Goal: Transaction & Acquisition: Purchase product/service

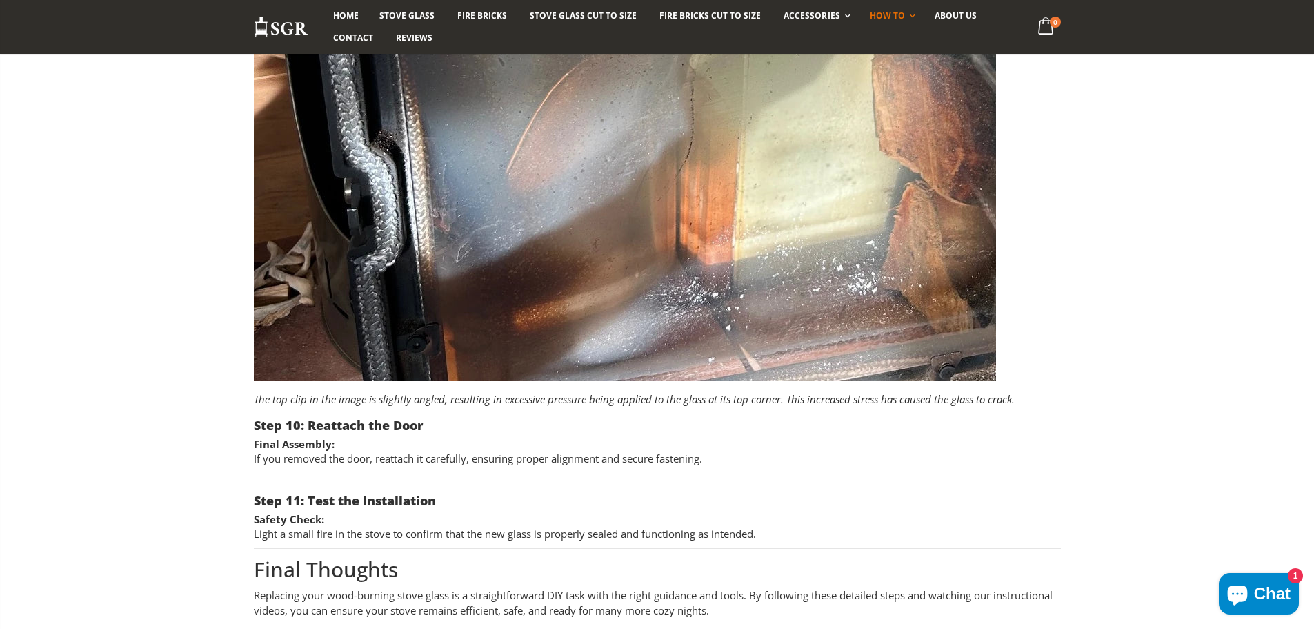
scroll to position [4140, 0]
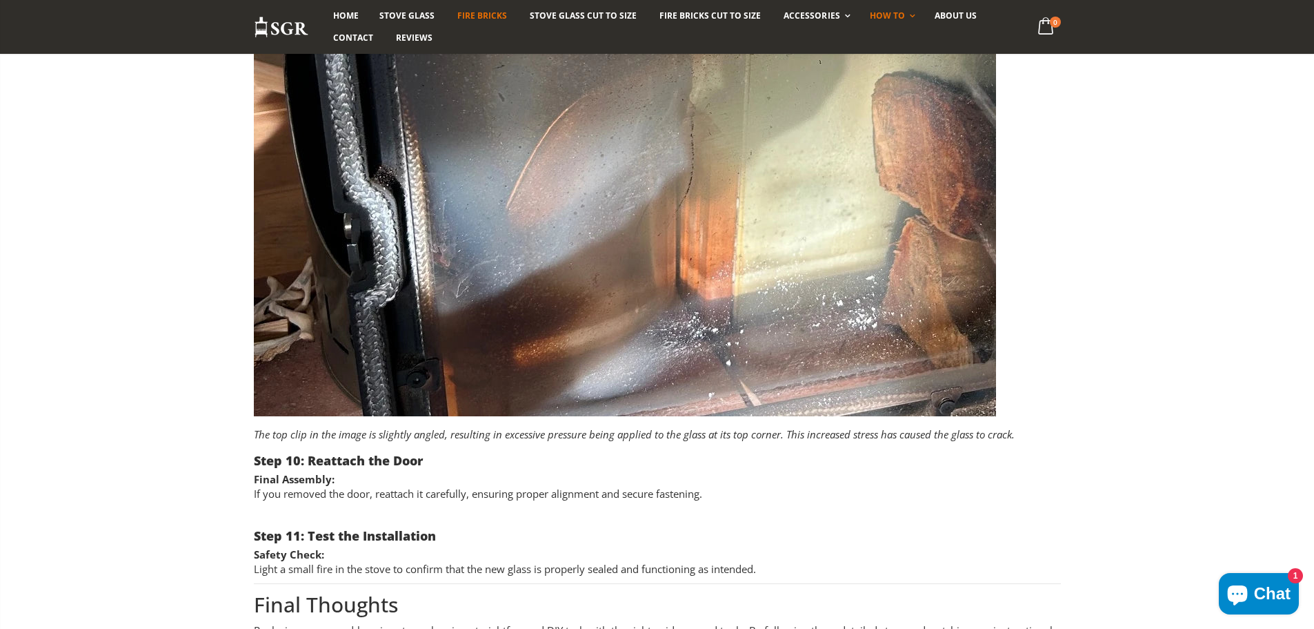
click at [482, 10] on span "Fire Bricks" at bounding box center [482, 16] width 50 height 12
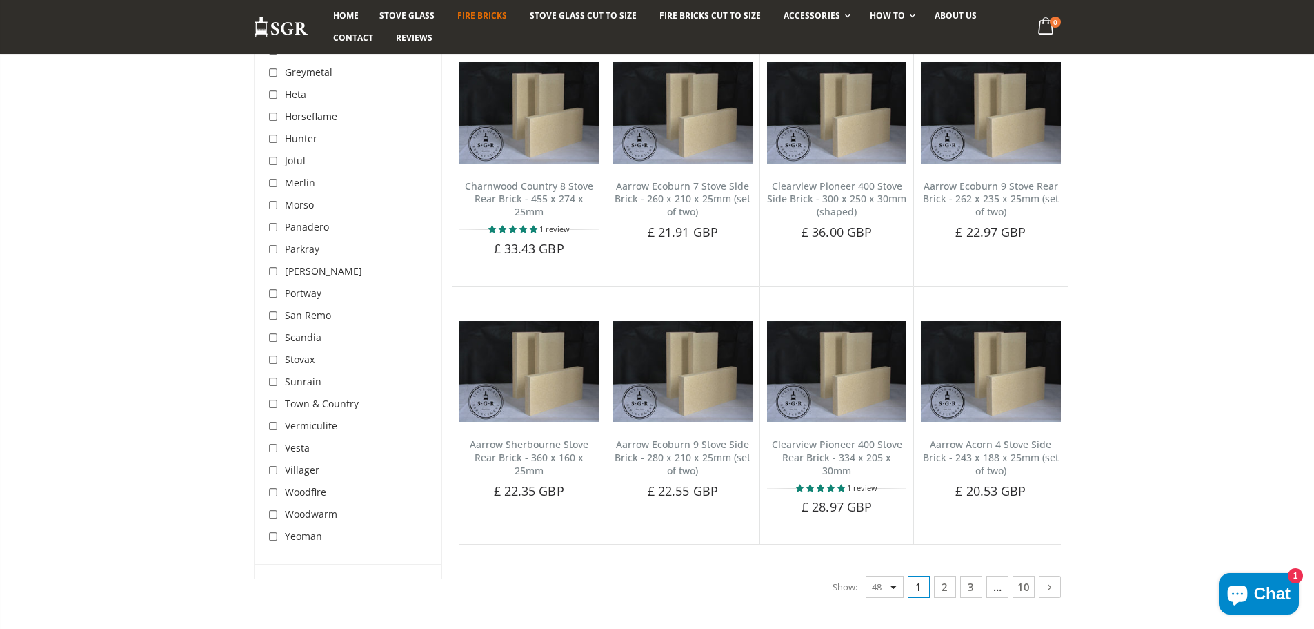
scroll to position [2622, 0]
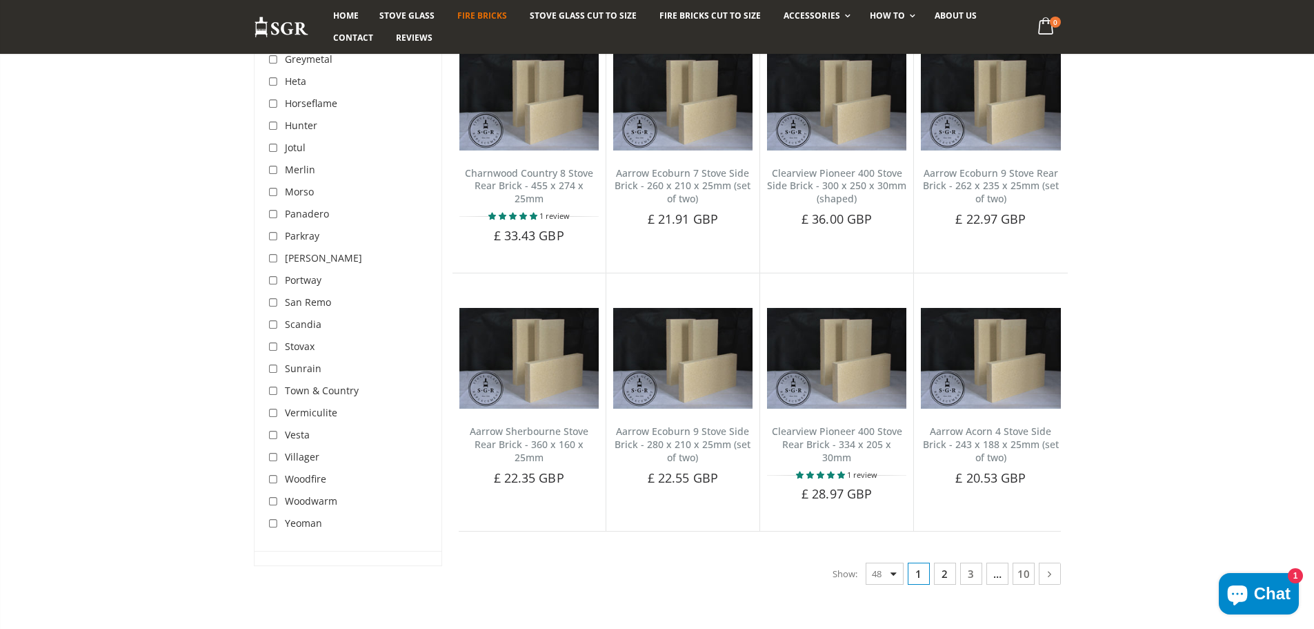
click at [942, 562] on link "2" at bounding box center [945, 573] width 22 height 22
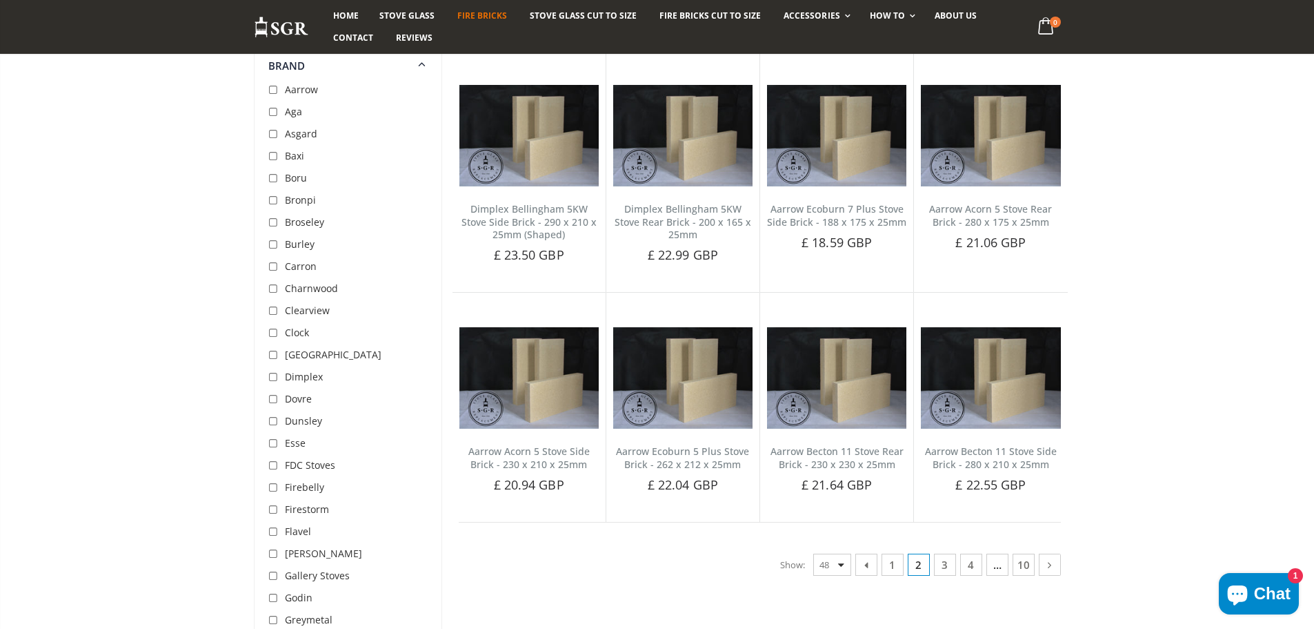
scroll to position [2727, 0]
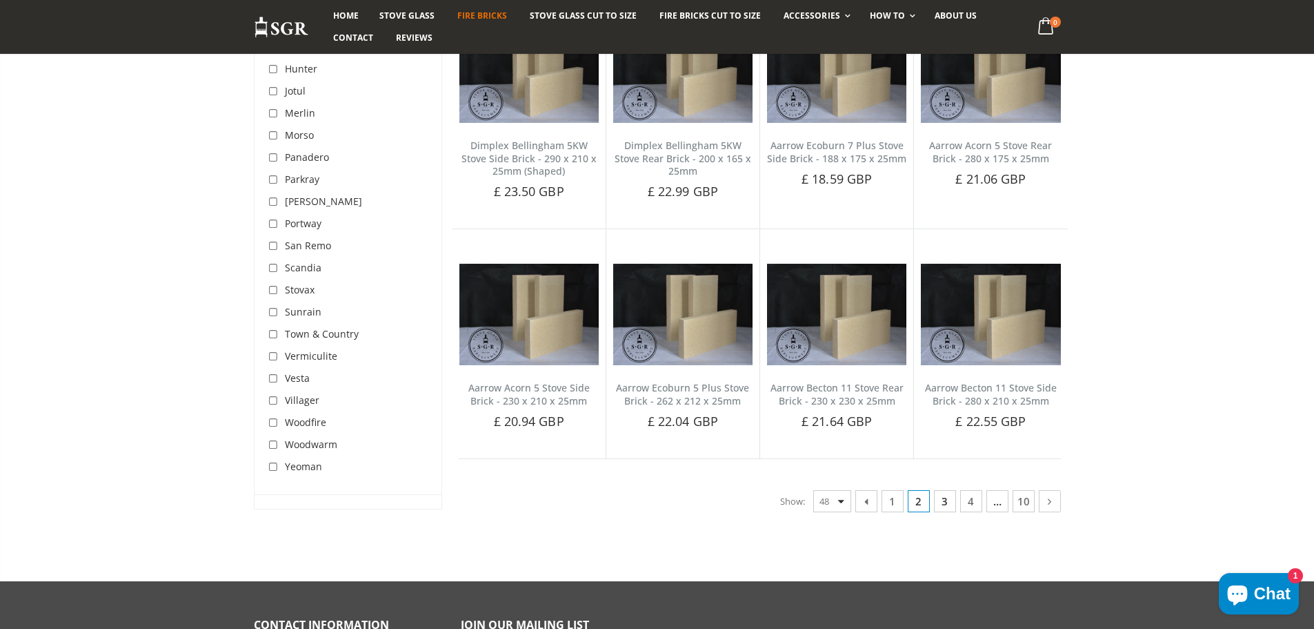
click at [938, 490] on link "3" at bounding box center [945, 501] width 22 height 22
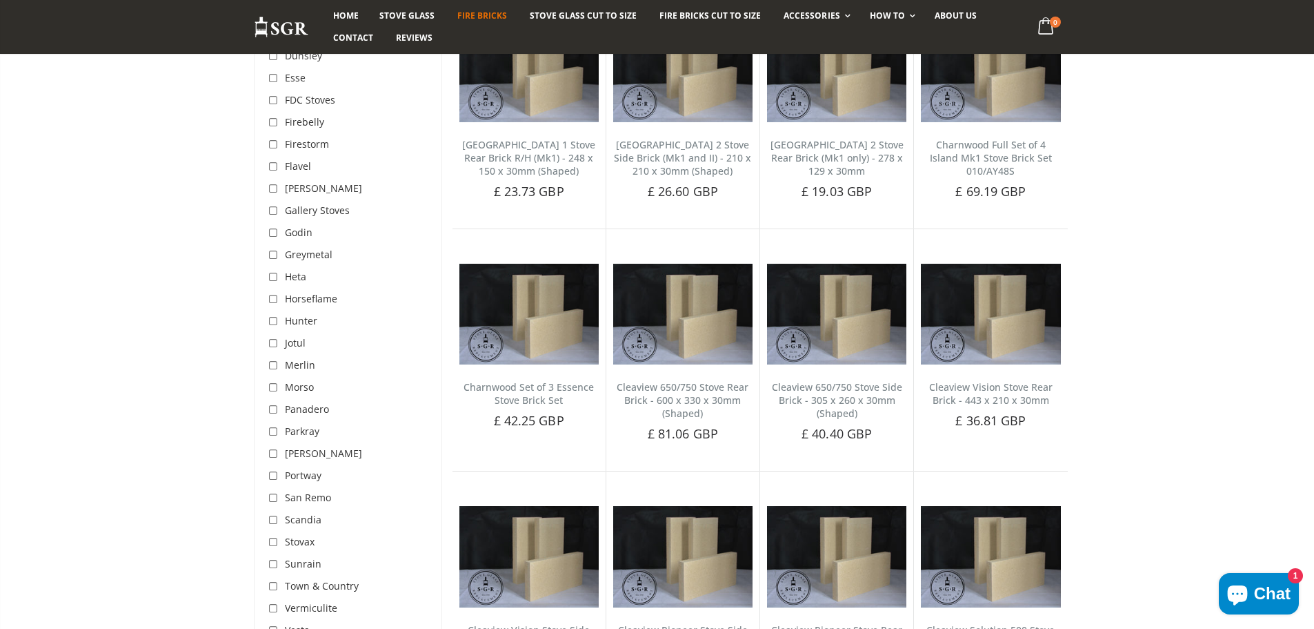
scroll to position [2658, 0]
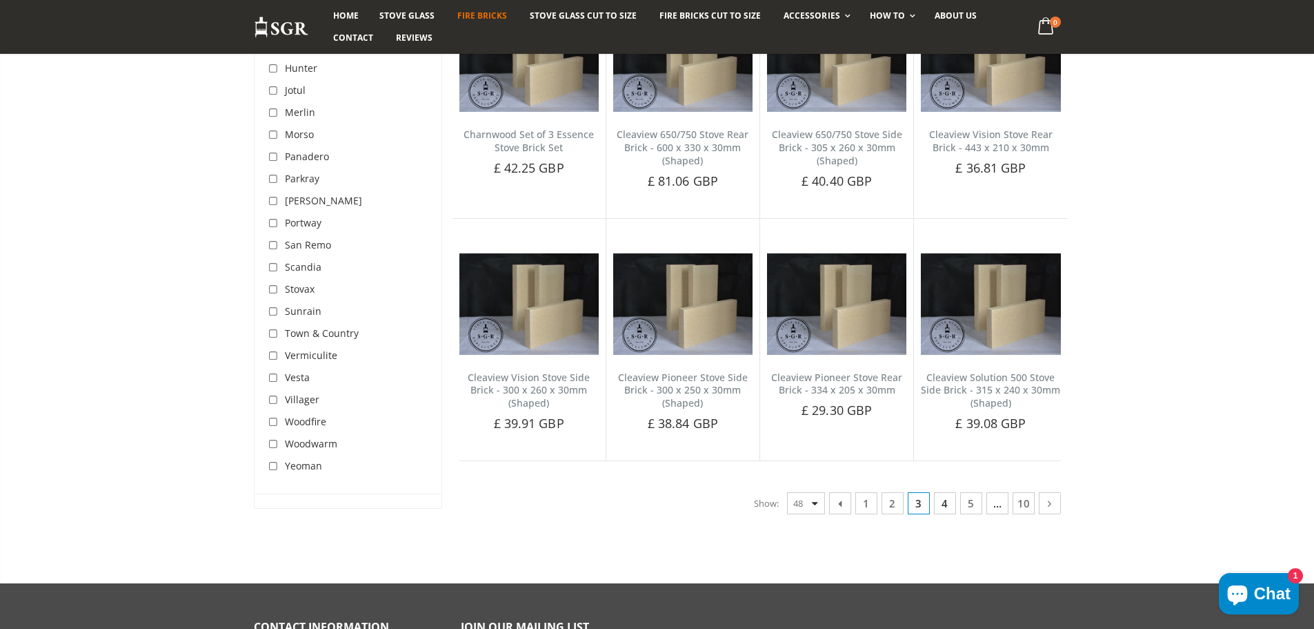
click at [947, 492] on link "4" at bounding box center [945, 503] width 22 height 22
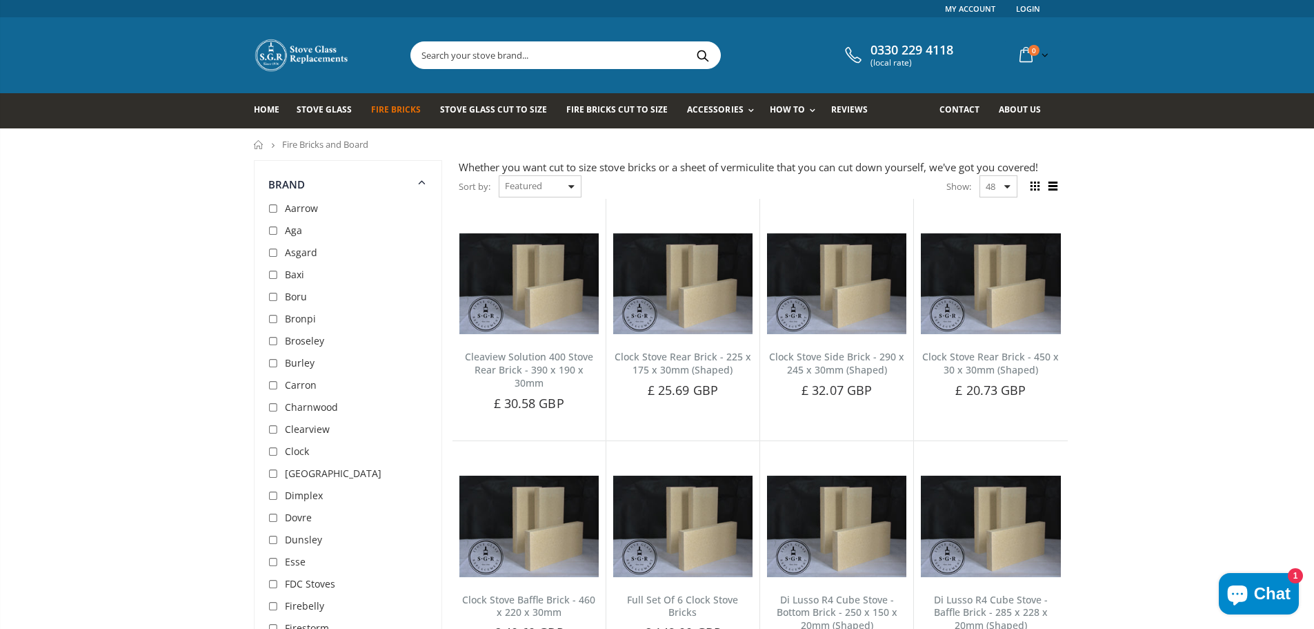
click at [538, 58] on input "text" at bounding box center [643, 55] width 464 height 26
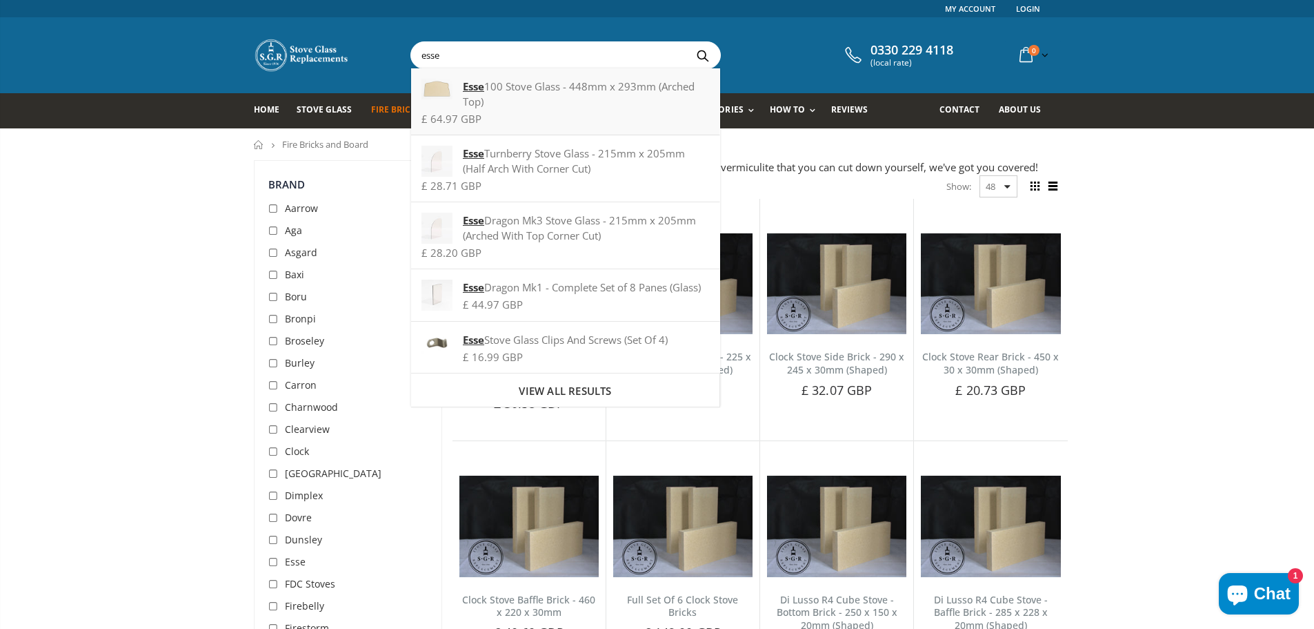
type input "esse"
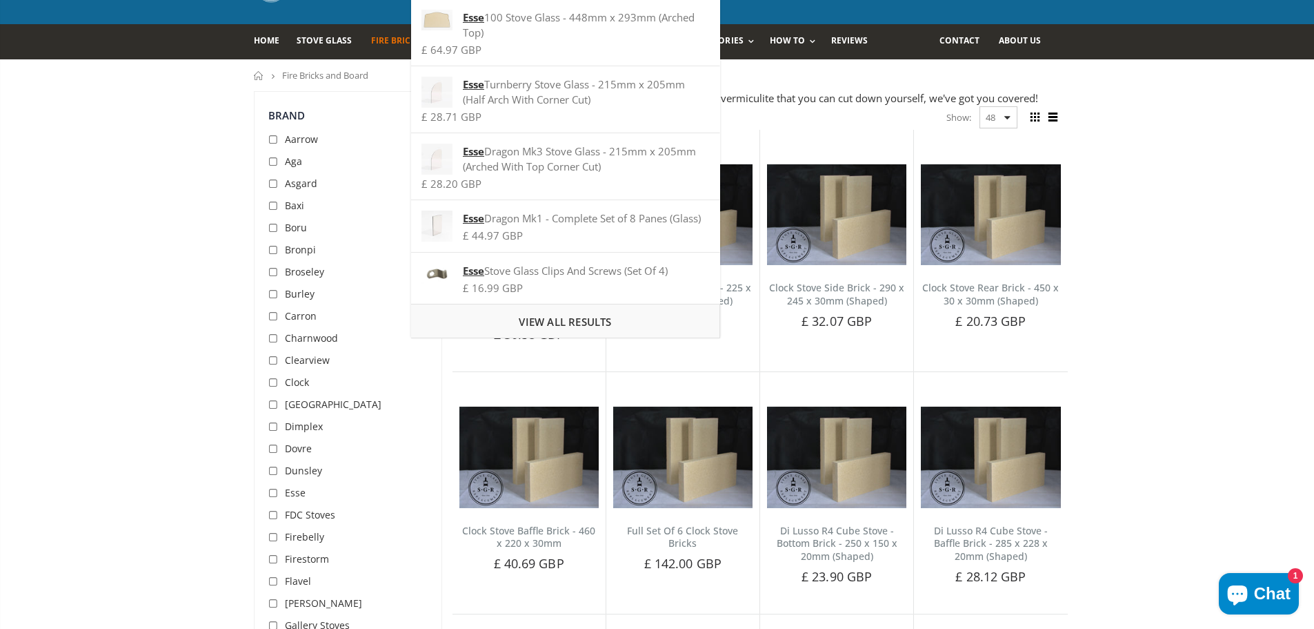
click at [591, 313] on div "View all results" at bounding box center [565, 321] width 309 height 34
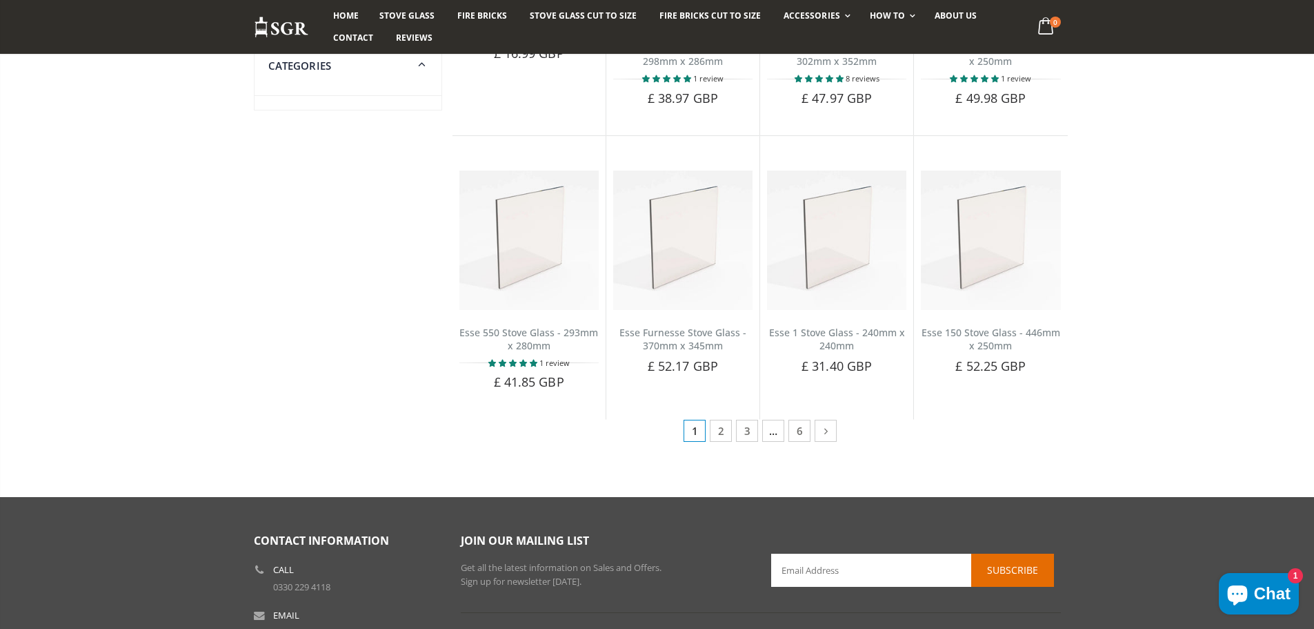
scroll to position [621, 0]
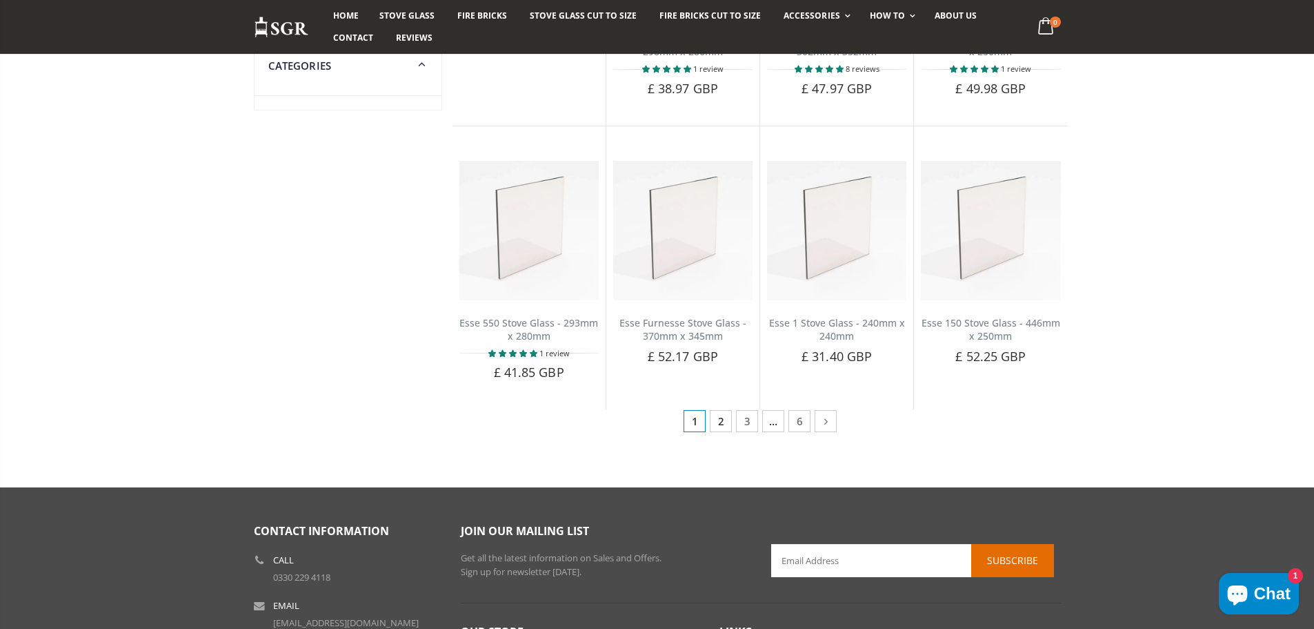
click at [714, 419] on link "2" at bounding box center [721, 421] width 22 height 22
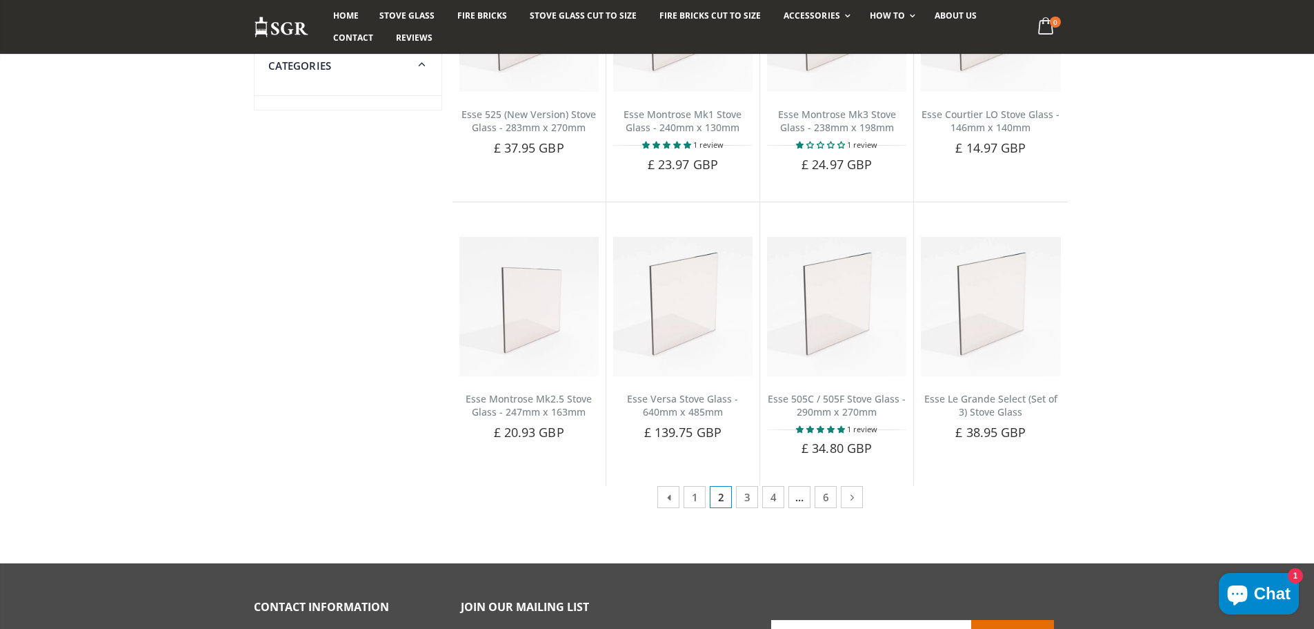
scroll to position [759, 0]
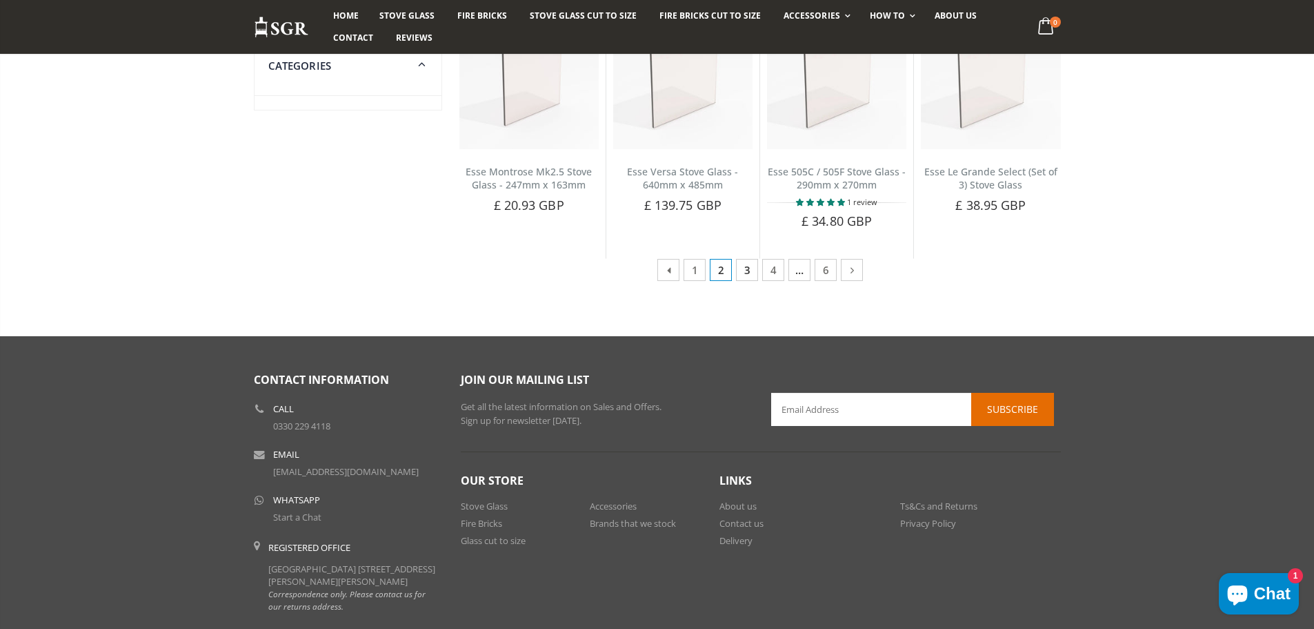
click at [753, 268] on link "3" at bounding box center [747, 270] width 22 height 22
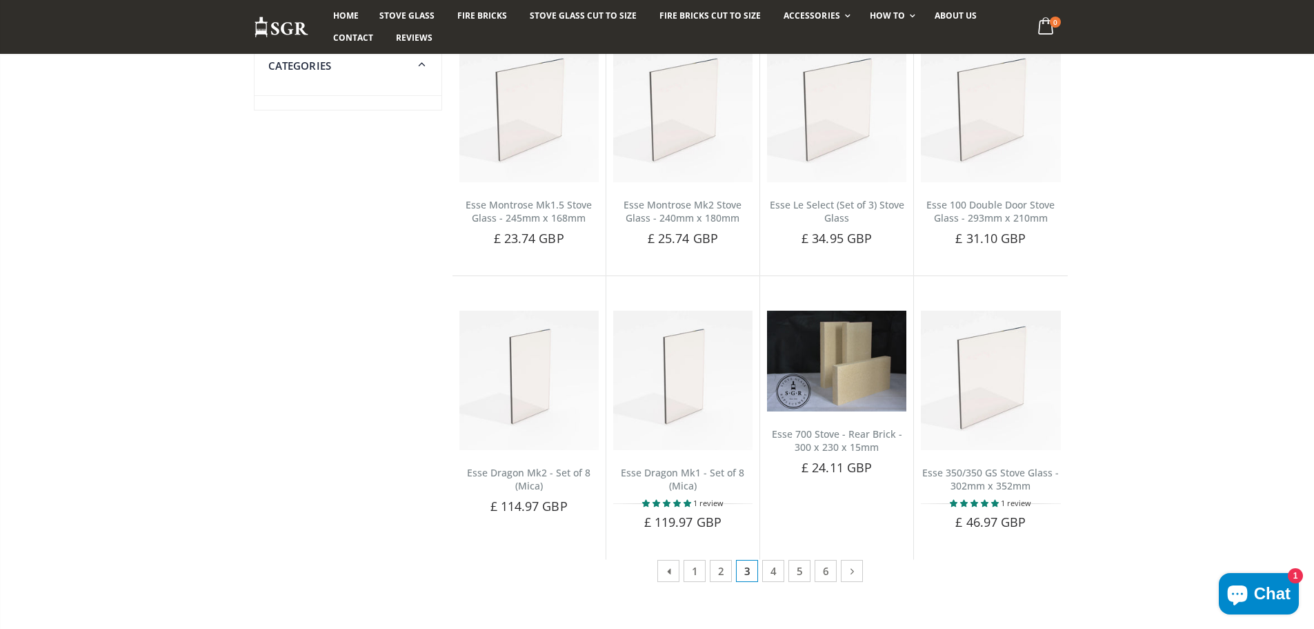
scroll to position [483, 0]
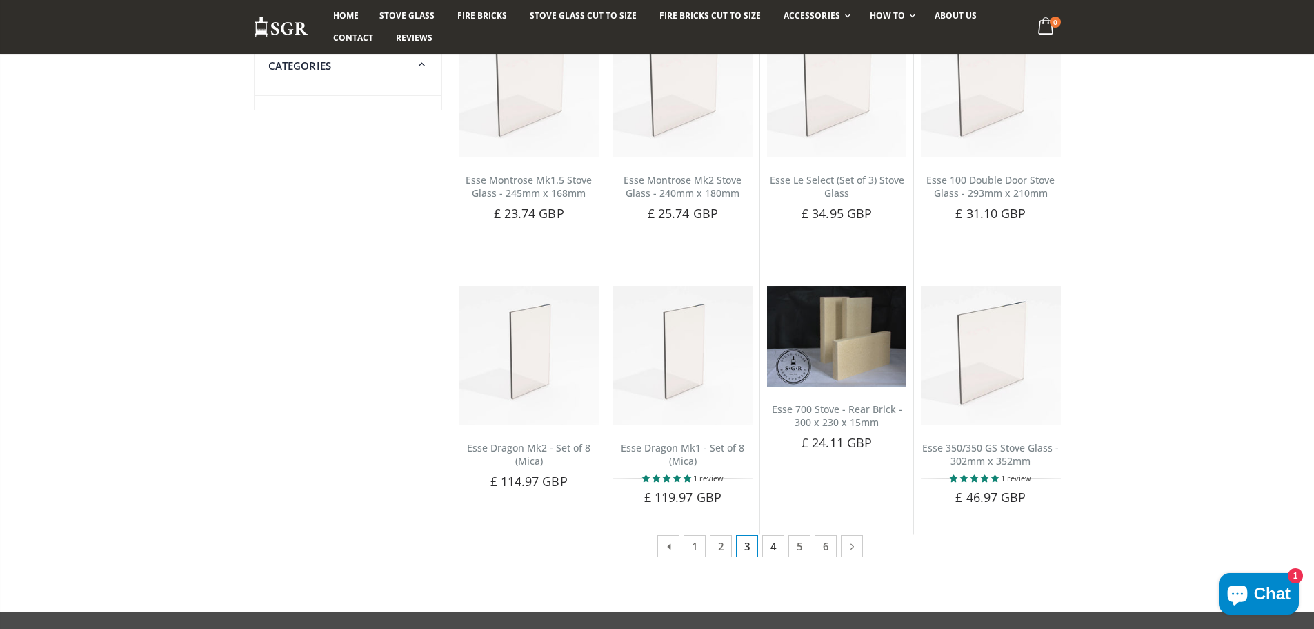
click at [767, 543] on link "4" at bounding box center [773, 546] width 22 height 22
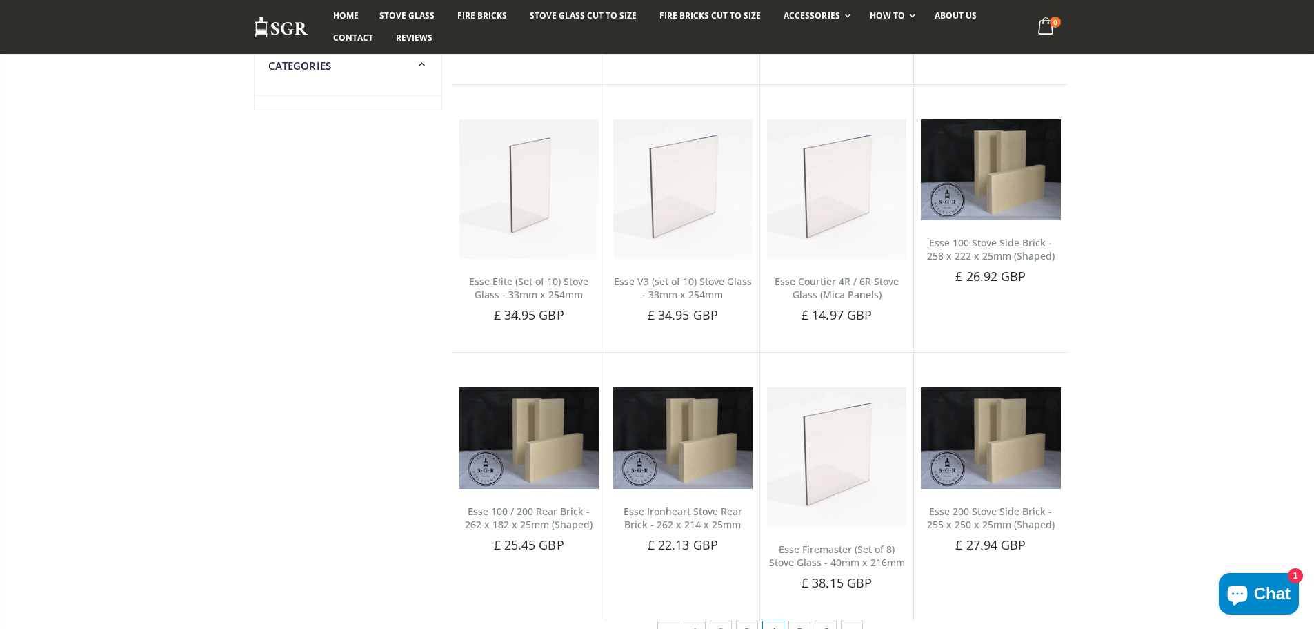
scroll to position [414, 0]
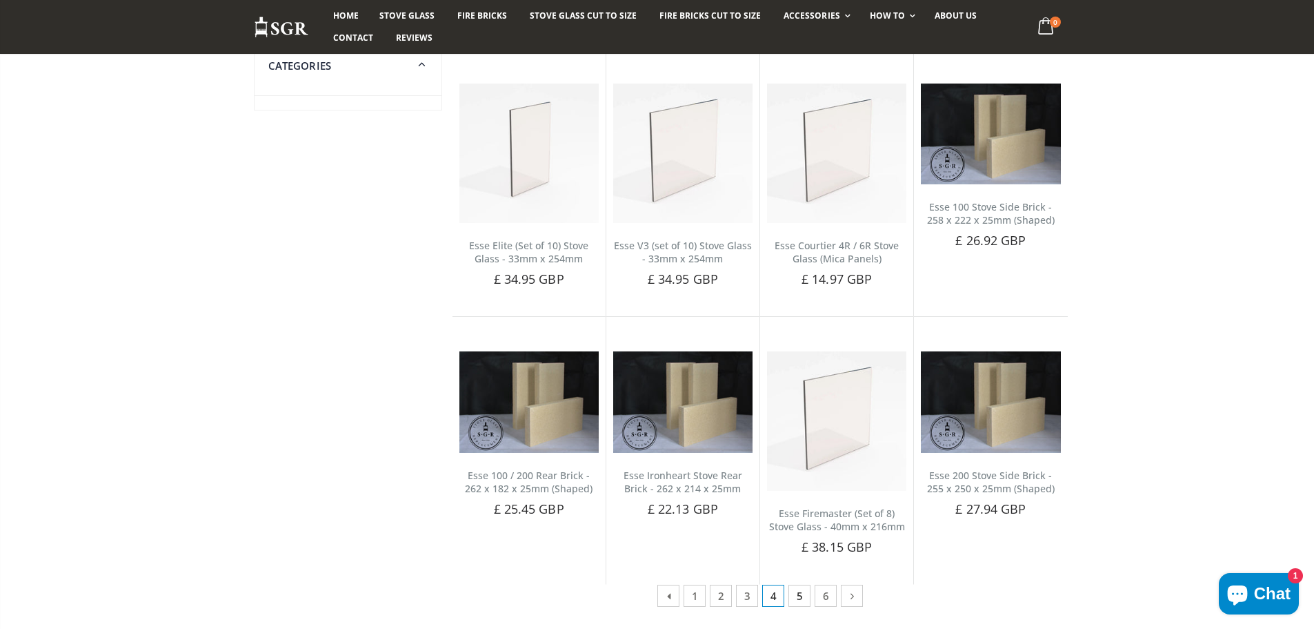
click at [800, 595] on link "5" at bounding box center [800, 595] width 22 height 22
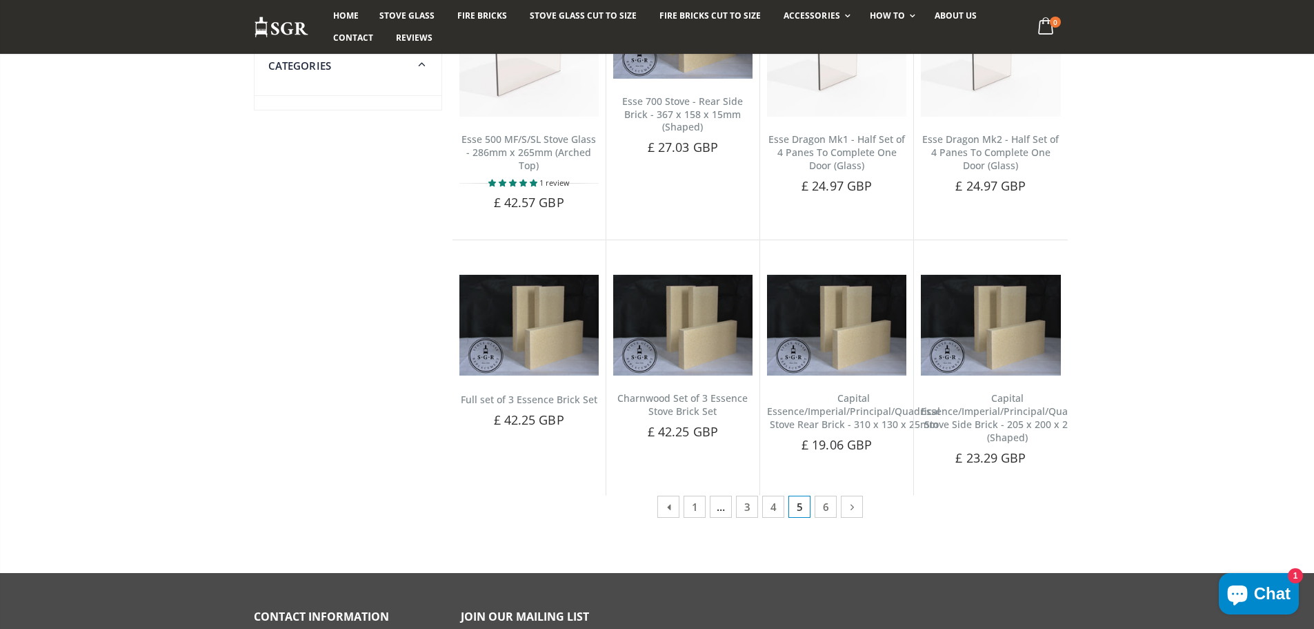
scroll to position [483, 0]
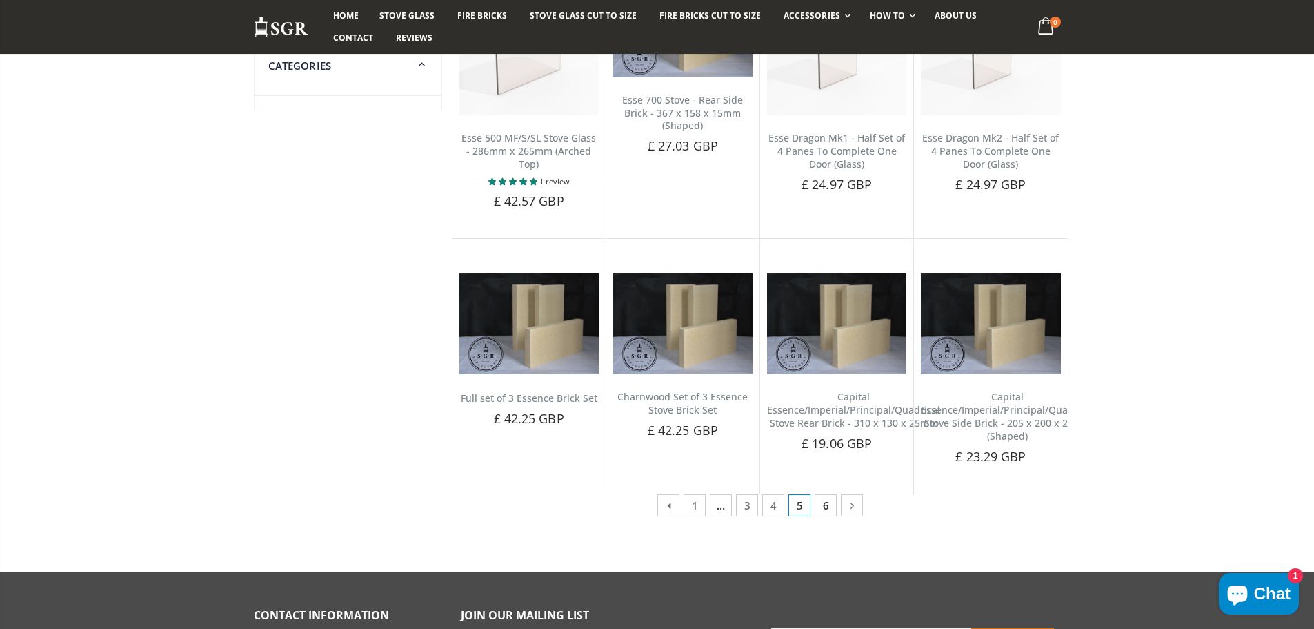
click at [829, 500] on link "6" at bounding box center [826, 505] width 22 height 22
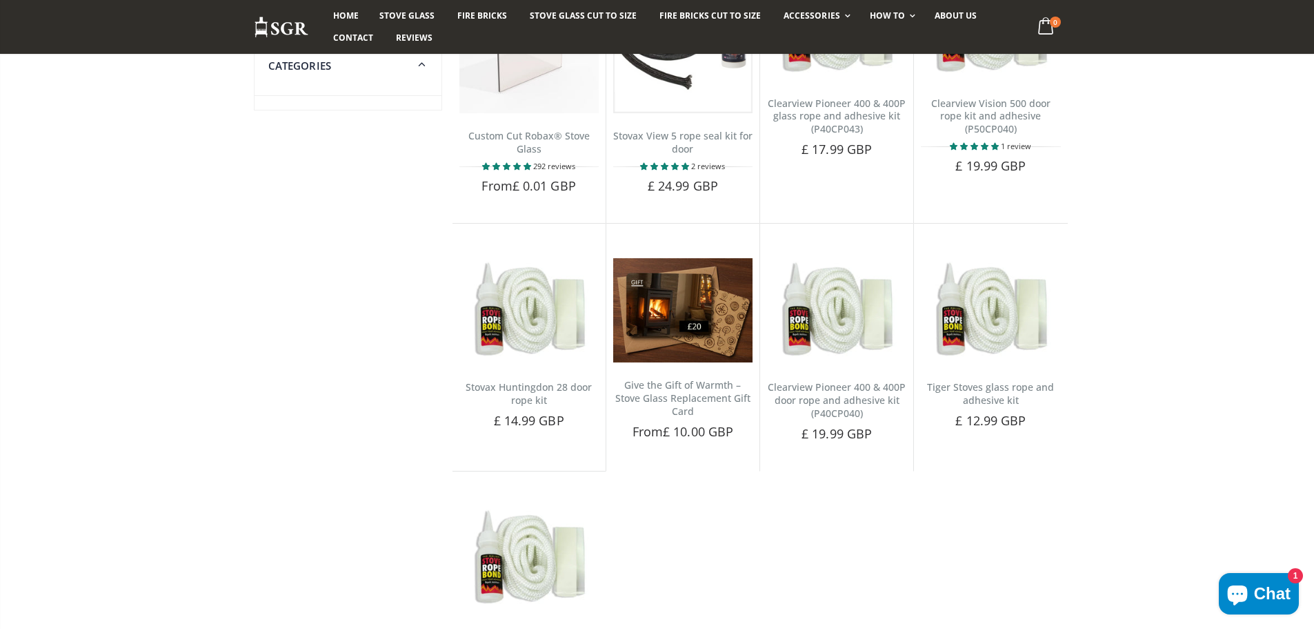
scroll to position [276, 0]
